Goal: Find specific page/section: Find specific page/section

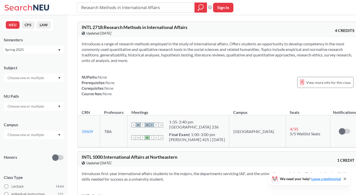
click at [101, 9] on input "Research Methods in International Affairs" at bounding box center [136, 7] width 110 height 9
type input "is4800"
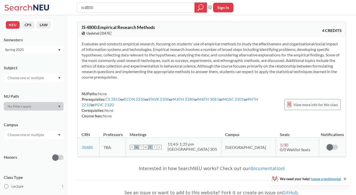
click at [310, 104] on span "View more info for this class" at bounding box center [316, 104] width 45 height 6
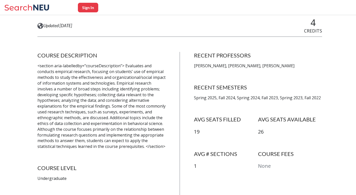
scroll to position [73, 0]
